Goal: Task Accomplishment & Management: Manage account settings

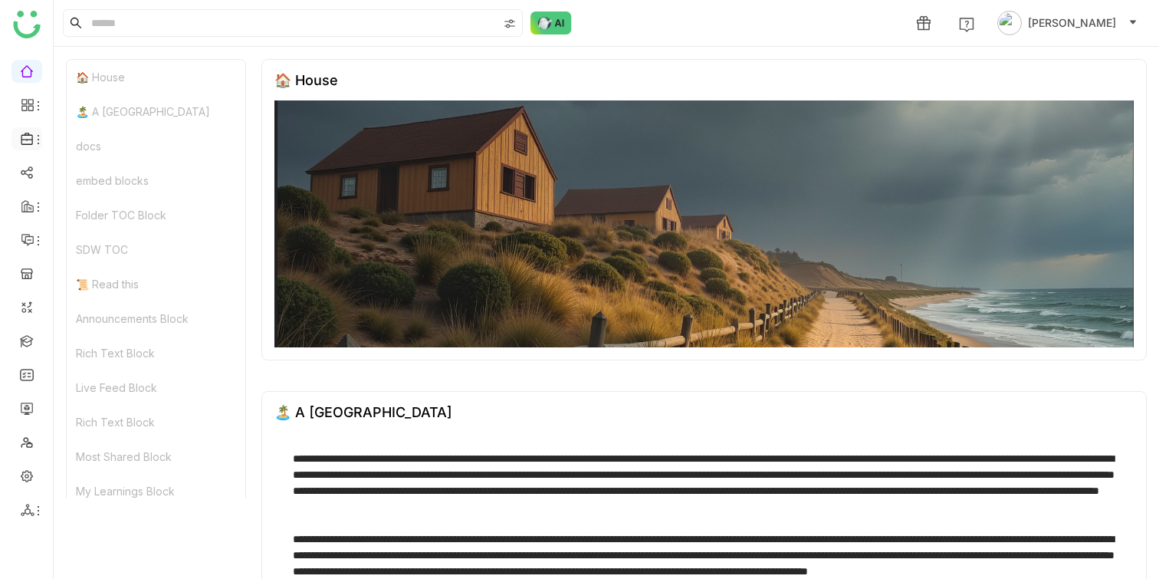
click at [38, 138] on icon at bounding box center [38, 139] width 12 height 12
click at [88, 222] on link "Library" at bounding box center [107, 227] width 100 height 11
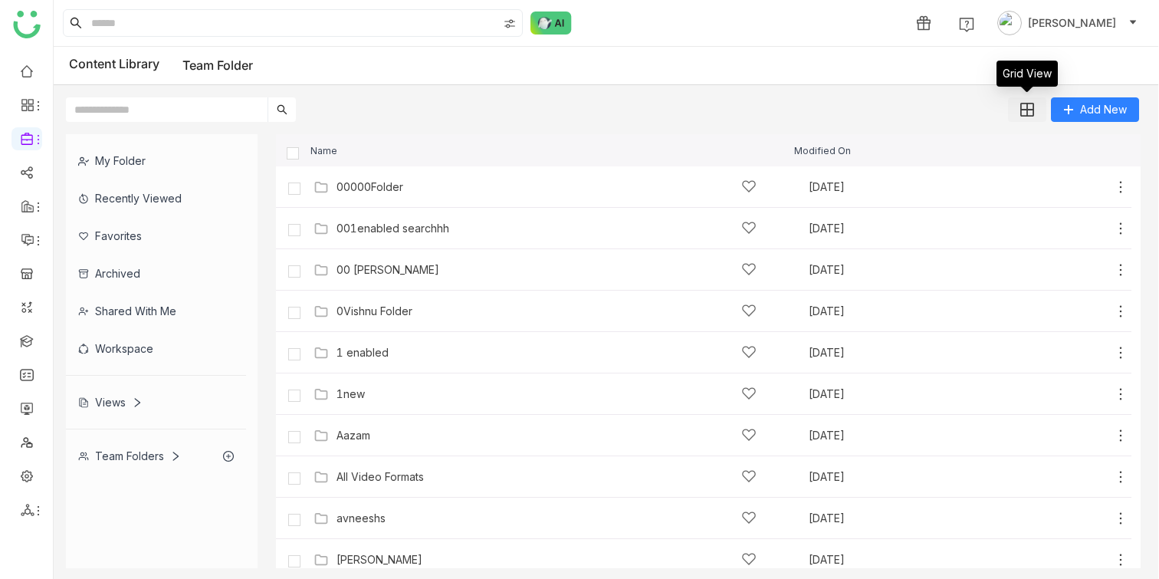
click at [1023, 111] on img at bounding box center [1027, 110] width 14 height 14
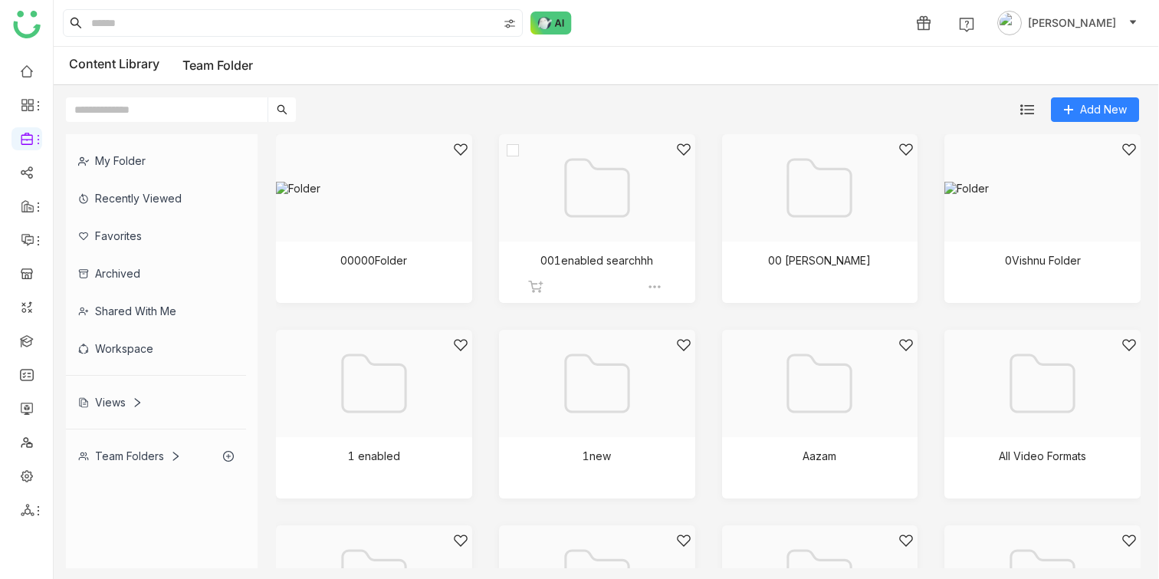
click at [653, 282] on img at bounding box center [654, 286] width 15 height 15
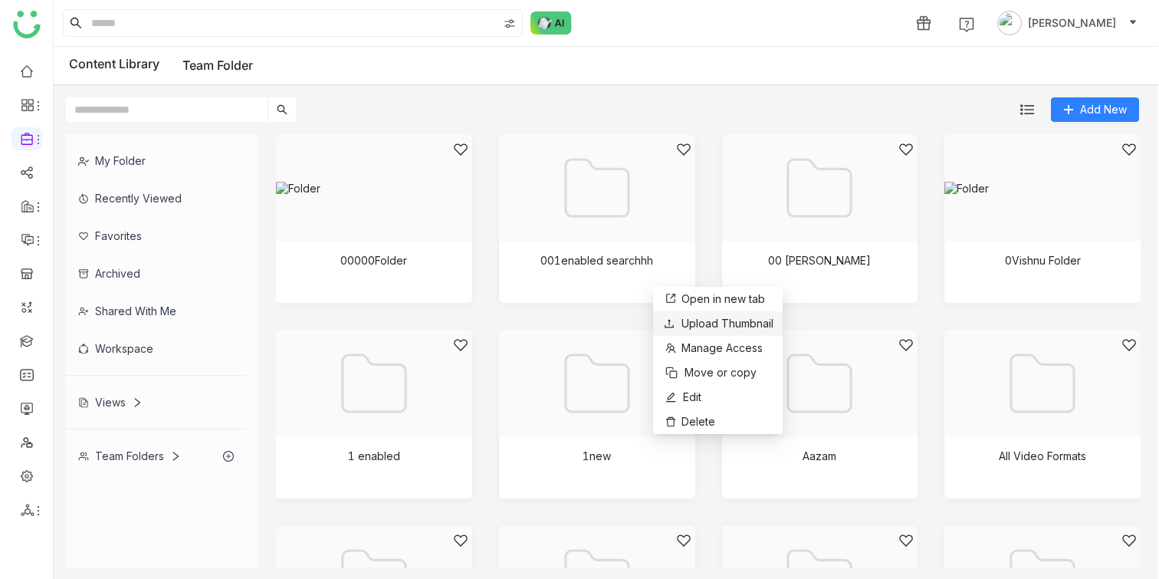
click at [694, 325] on span "Upload Thumbnail" at bounding box center [727, 323] width 92 height 13
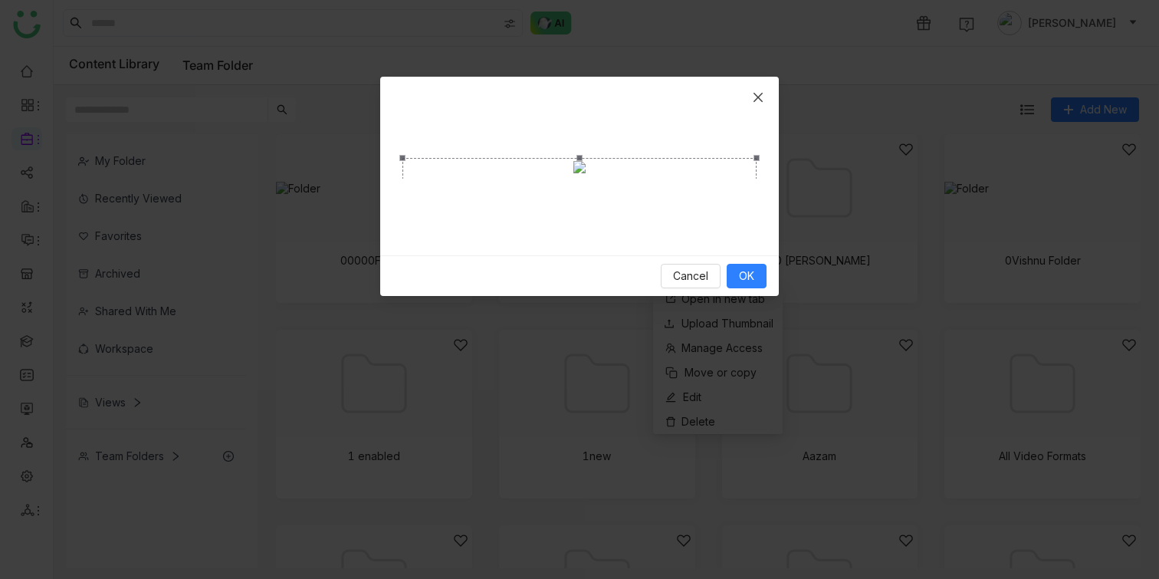
drag, startPoint x: 703, startPoint y: 279, endPoint x: 702, endPoint y: 252, distance: 26.8
click at [702, 252] on div "Crop photo" at bounding box center [579, 257] width 354 height 199
drag, startPoint x: 581, startPoint y: 297, endPoint x: 593, endPoint y: 271, distance: 28.8
click at [593, 322] on span "Crop photo" at bounding box center [556, 330] width 291 height 17
drag, startPoint x: 588, startPoint y: 241, endPoint x: 622, endPoint y: 240, distance: 33.8
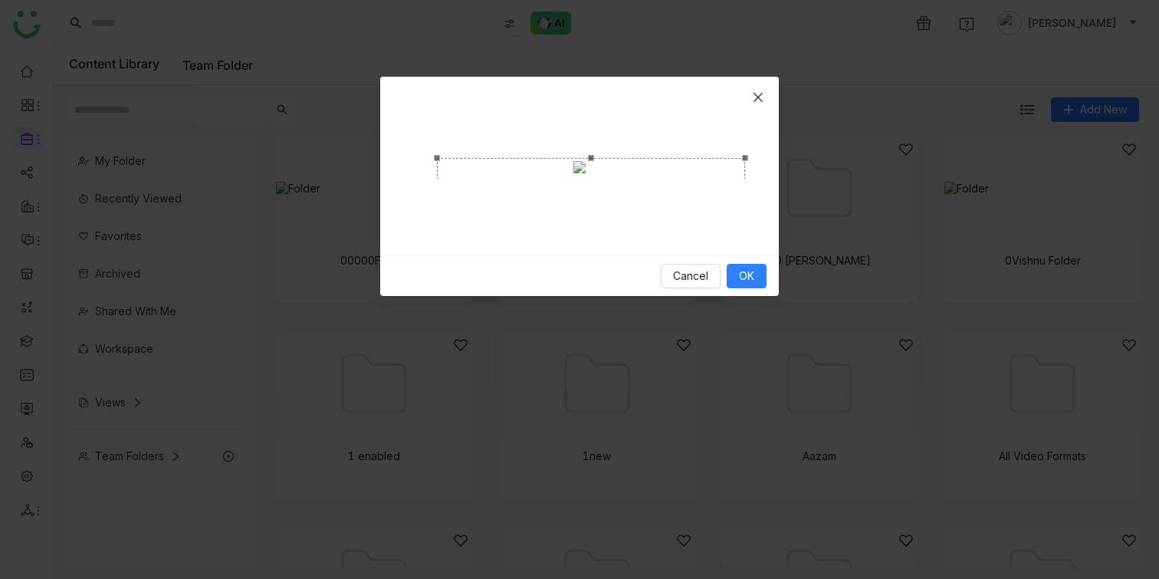
click at [622, 240] on div "Crop photo" at bounding box center [591, 244] width 308 height 173
click at [745, 284] on span "OK" at bounding box center [746, 276] width 15 height 17
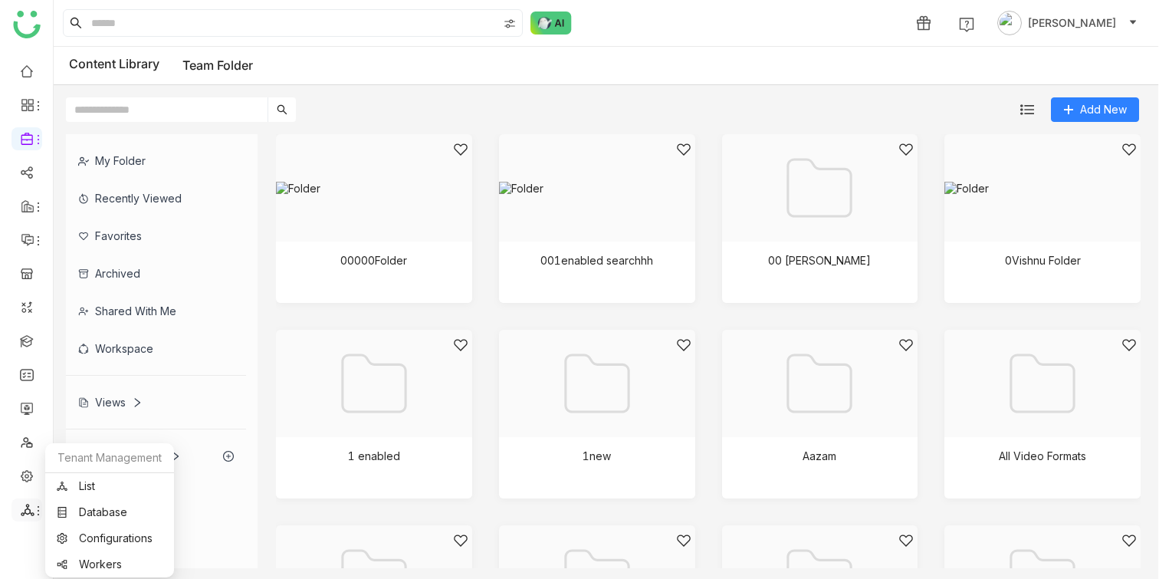
click at [32, 513] on icon at bounding box center [38, 510] width 12 height 12
click at [100, 489] on link "List" at bounding box center [110, 486] width 106 height 11
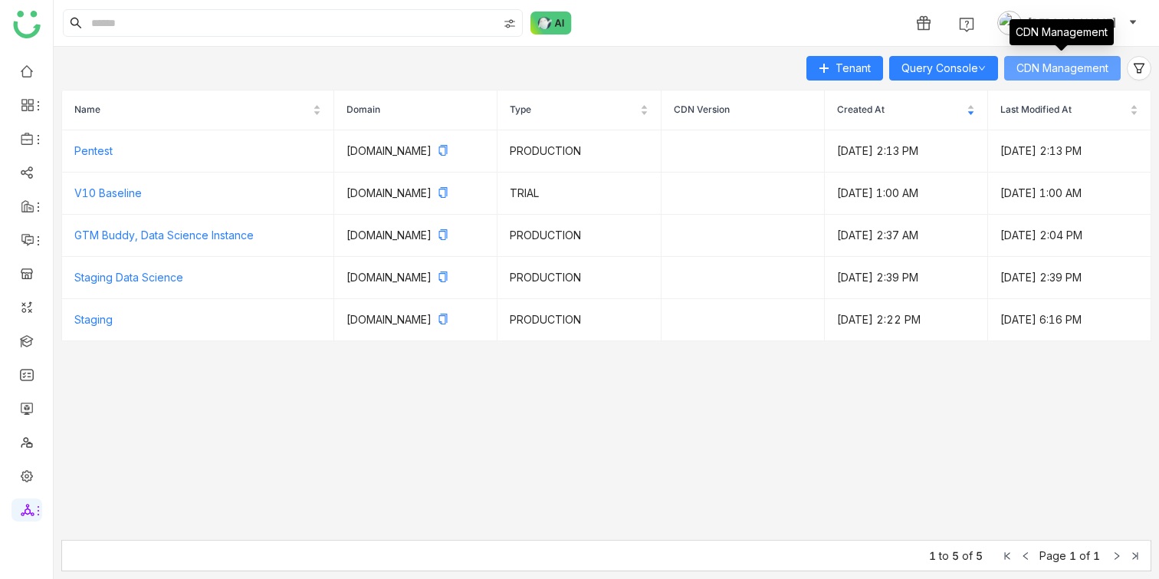
click at [1076, 74] on span "CDN Management" at bounding box center [1062, 68] width 92 height 17
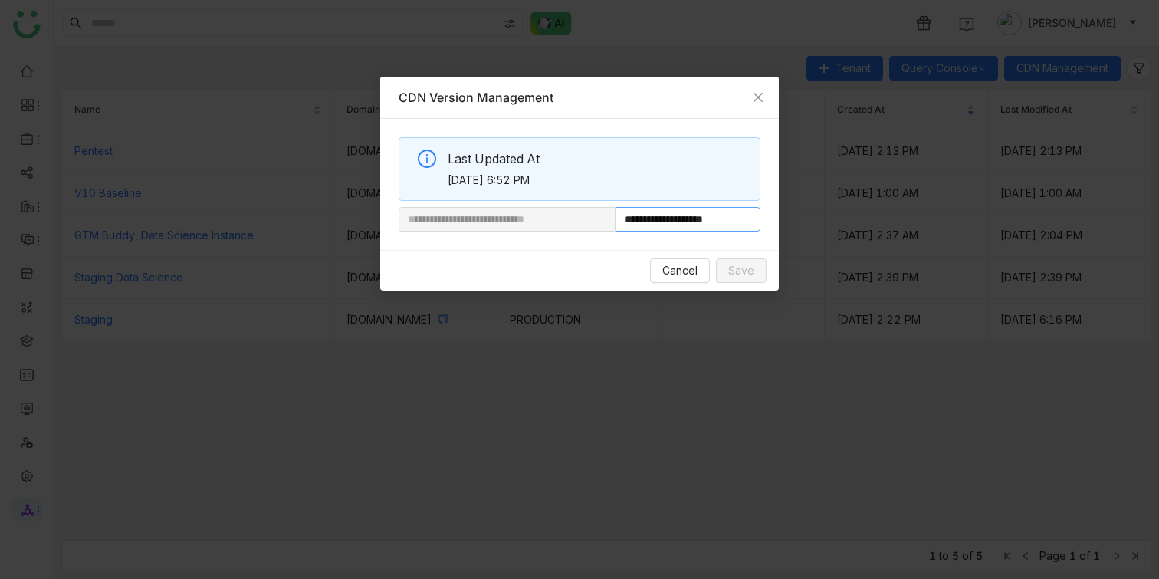
drag, startPoint x: 666, startPoint y: 217, endPoint x: 770, endPoint y: 217, distance: 104.2
click at [770, 217] on div "**********" at bounding box center [579, 184] width 399 height 131
paste input "text"
type input "**********"
click at [758, 264] on button "Save" at bounding box center [741, 270] width 51 height 25
